Goal: Task Accomplishment & Management: Manage account settings

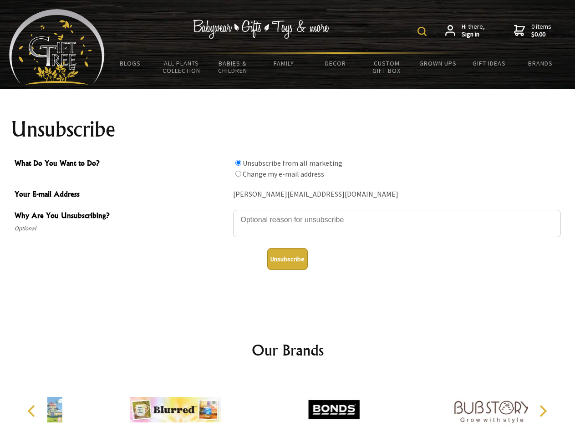
click at [423, 31] on img at bounding box center [422, 31] width 9 height 9
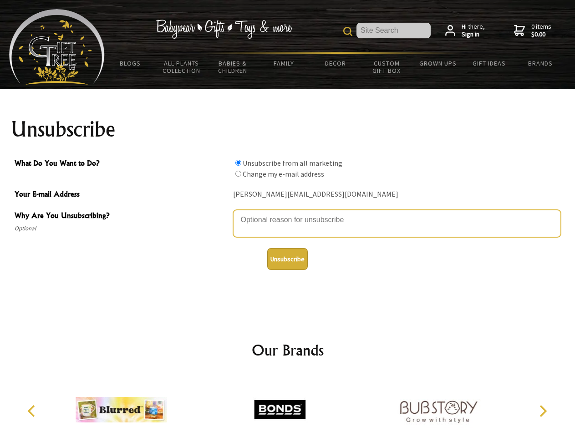
click at [288, 213] on textarea "Why Are You Unsubscribing?" at bounding box center [397, 223] width 328 height 27
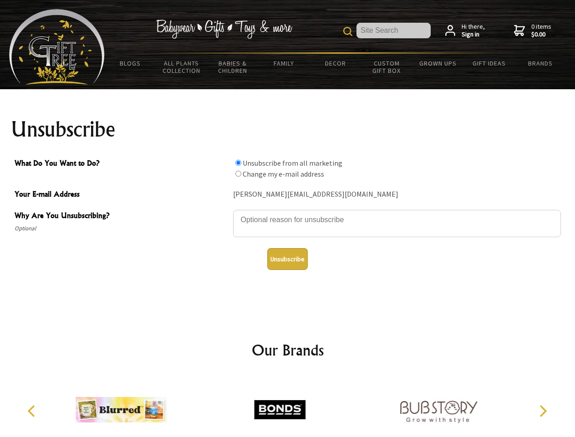
click at [238, 163] on input "What Do You Want to Do?" at bounding box center [238, 163] width 6 height 6
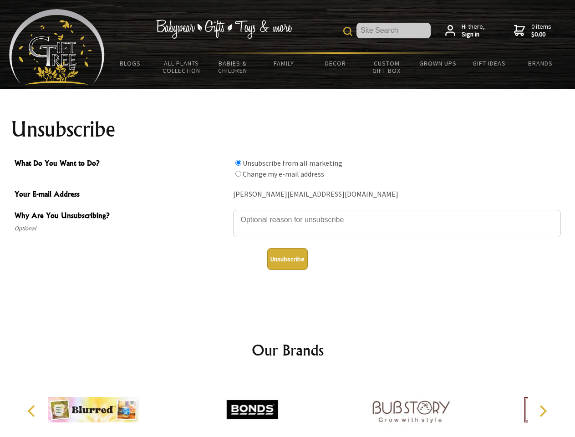
click at [238, 173] on input "What Do You Want to Do?" at bounding box center [238, 174] width 6 height 6
radio input "true"
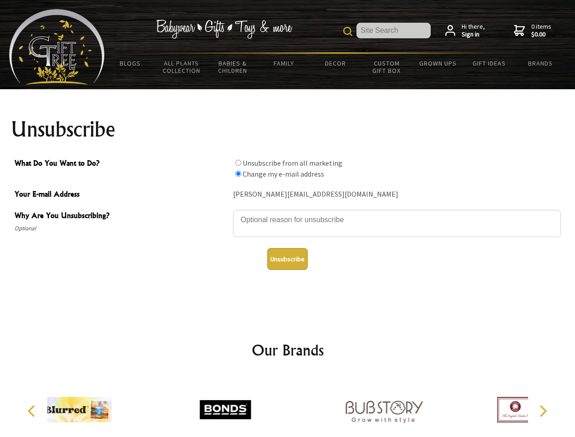
click at [287, 259] on button "Unsubscribe" at bounding box center [287, 259] width 41 height 22
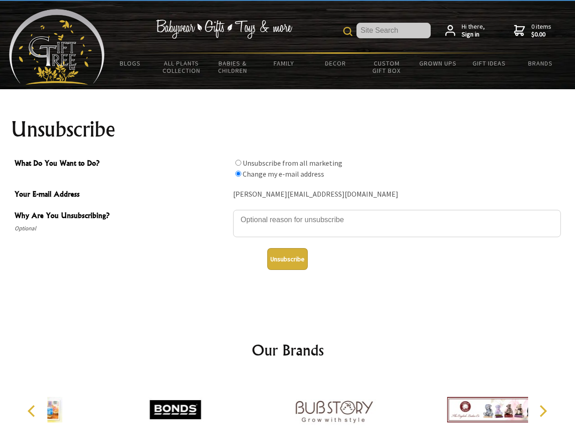
click at [33, 411] on icon "Previous" at bounding box center [32, 411] width 12 height 12
click at [543, 411] on icon "Next" at bounding box center [542, 411] width 12 height 12
